Goal: Transaction & Acquisition: Purchase product/service

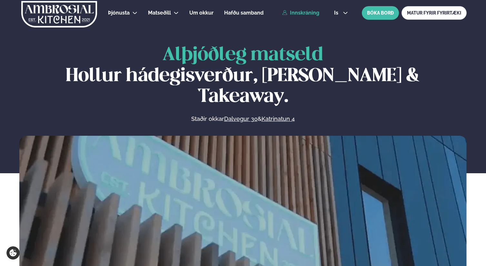
click at [305, 10] on link "Innskráning" at bounding box center [300, 13] width 37 height 6
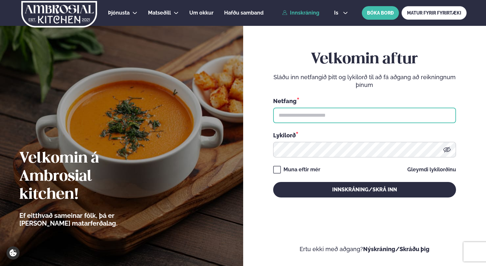
click at [313, 117] on input "text" at bounding box center [364, 114] width 183 height 15
type input "**********"
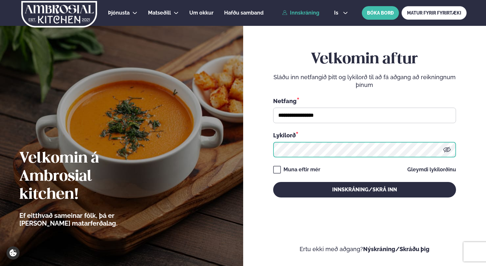
click at [273, 182] on button "Innskráning/Skrá inn" at bounding box center [364, 189] width 183 height 15
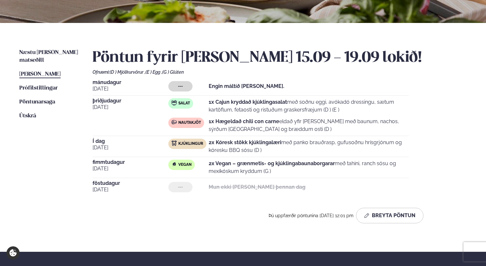
scroll to position [115, 0]
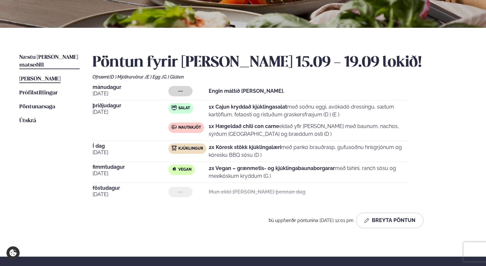
click at [65, 57] on span "Næstu [PERSON_NAME] matseðill" at bounding box center [48, 61] width 59 height 13
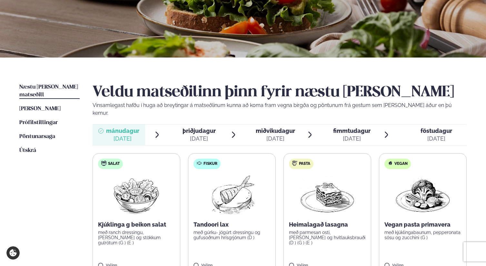
scroll to position [94, 0]
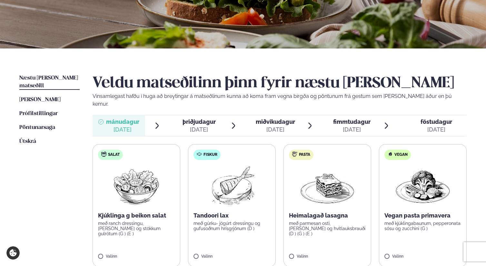
click at [275, 126] on div "[DATE]" at bounding box center [275, 130] width 39 height 8
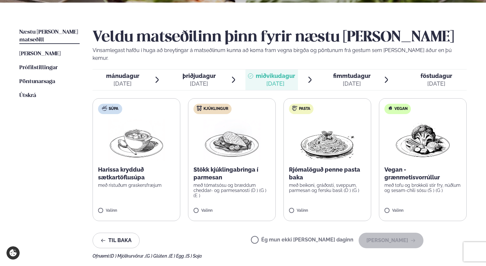
scroll to position [138, 0]
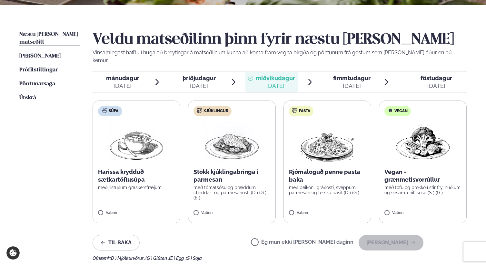
click at [211, 82] on div "[DATE]" at bounding box center [199, 86] width 33 height 8
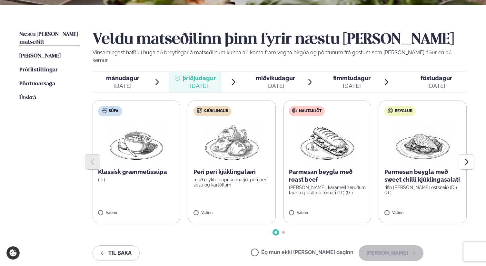
click at [339, 75] on span "fimmtudagur" at bounding box center [351, 78] width 37 height 7
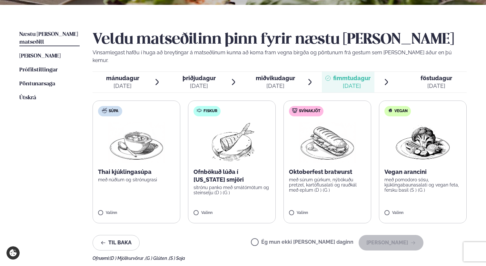
click at [338, 179] on p "með súrum gúrkum, nýbökuðu pretzel, kartöflusalati og rauðkál með eplum (D ) (G…" at bounding box center [327, 184] width 77 height 15
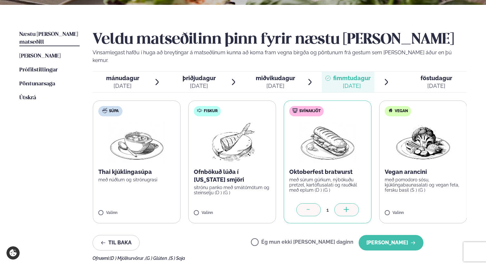
click at [314, 203] on div at bounding box center [309, 209] width 25 height 13
click at [302, 203] on div at bounding box center [308, 209] width 25 height 13
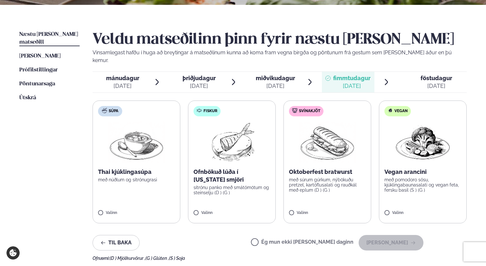
click at [277, 75] on span "miðvikudagur" at bounding box center [275, 78] width 39 height 7
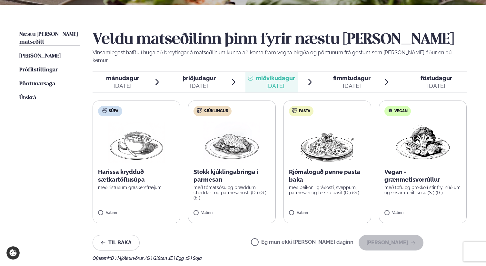
click at [204, 75] on span "þriðjudagur" at bounding box center [199, 78] width 33 height 7
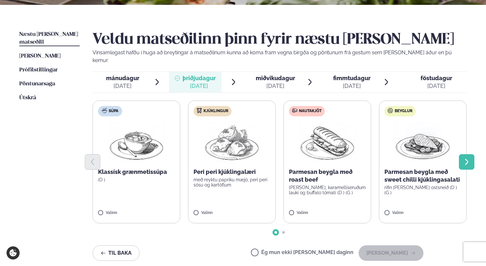
click at [464, 158] on icon "Next slide" at bounding box center [467, 162] width 8 height 8
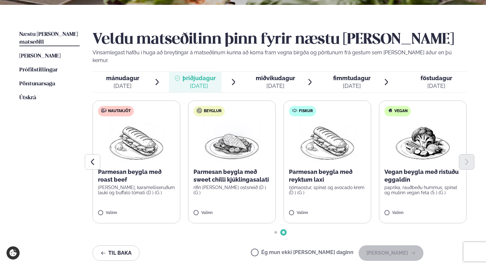
click at [360, 82] on div "[DATE]" at bounding box center [351, 86] width 37 height 8
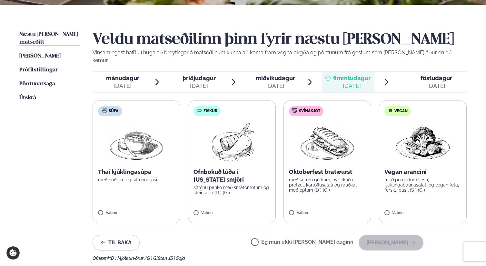
click at [445, 82] on div "[DATE]" at bounding box center [437, 86] width 32 height 8
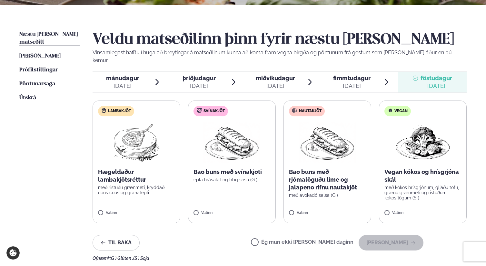
click at [199, 82] on div "[DATE]" at bounding box center [199, 86] width 33 height 8
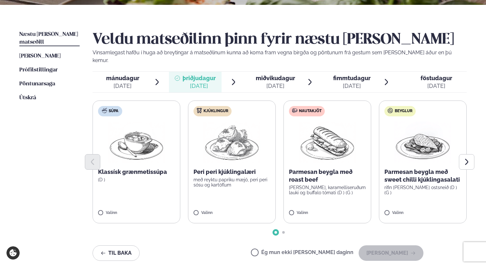
click at [128, 82] on div "[DATE]" at bounding box center [122, 86] width 33 height 8
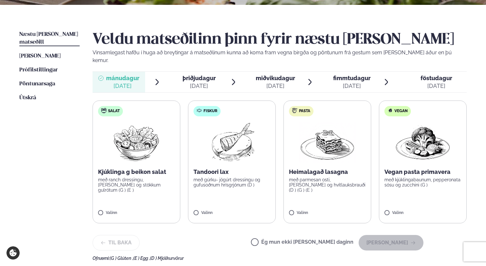
click at [435, 75] on span "föstudagur" at bounding box center [437, 78] width 32 height 7
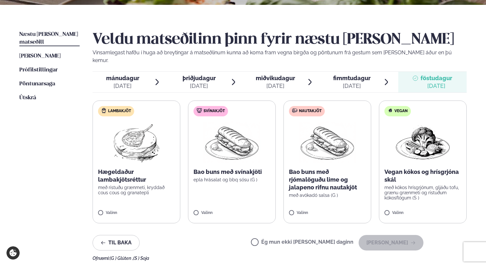
click at [130, 82] on div "[DATE]" at bounding box center [122, 86] width 33 height 8
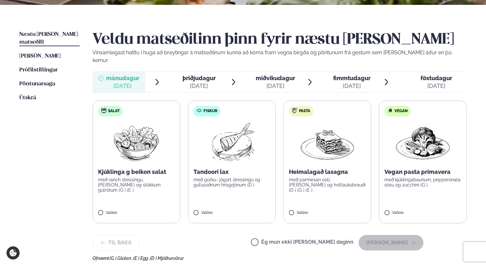
click at [431, 74] on div "föstudagur fös." at bounding box center [437, 78] width 32 height 8
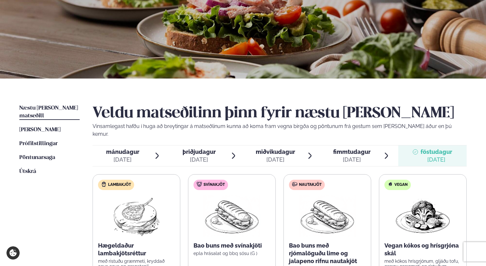
scroll to position [66, 0]
